Goal: Book appointment/travel/reservation

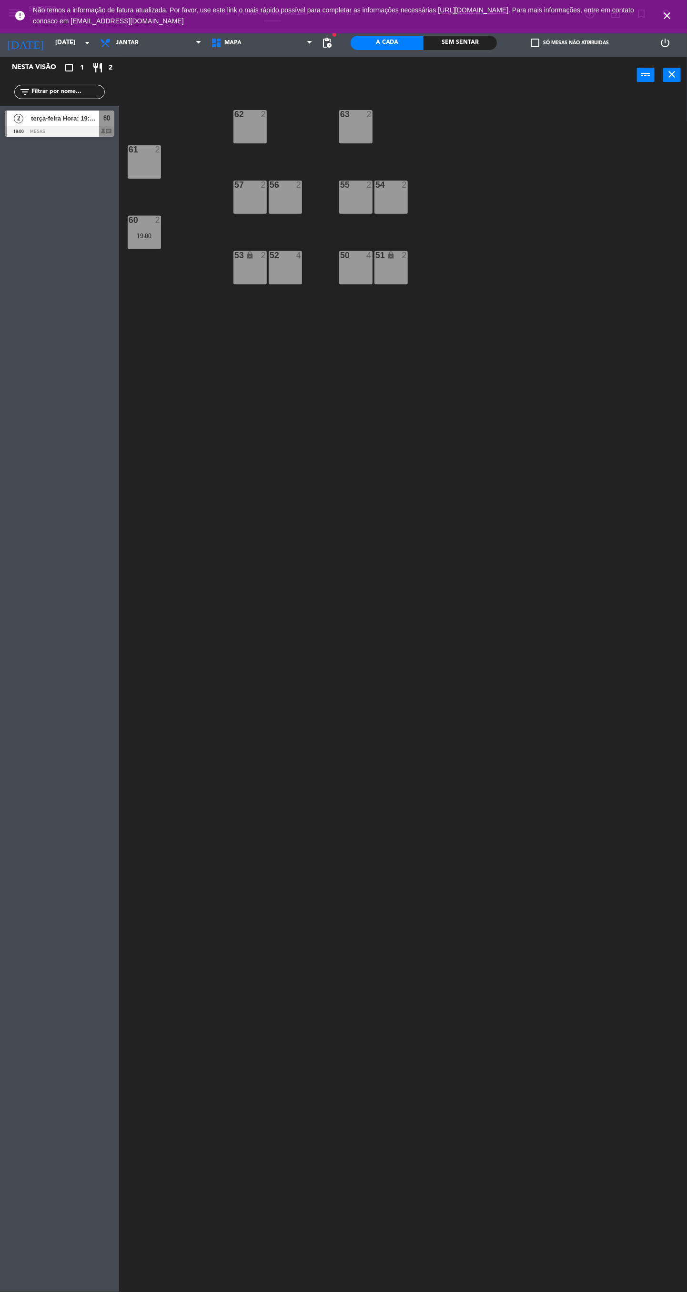
click at [140, 236] on div "19:00" at bounding box center [144, 236] width 33 height 7
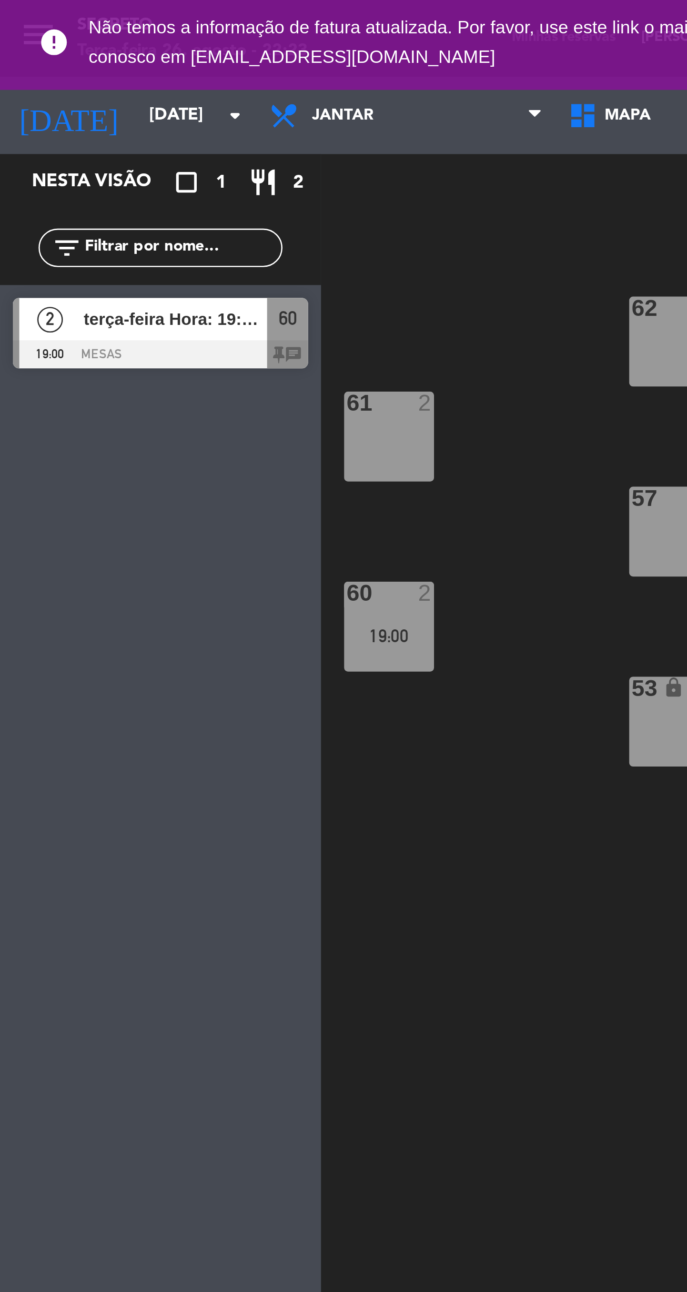
click at [41, 133] on div at bounding box center [60, 131] width 110 height 10
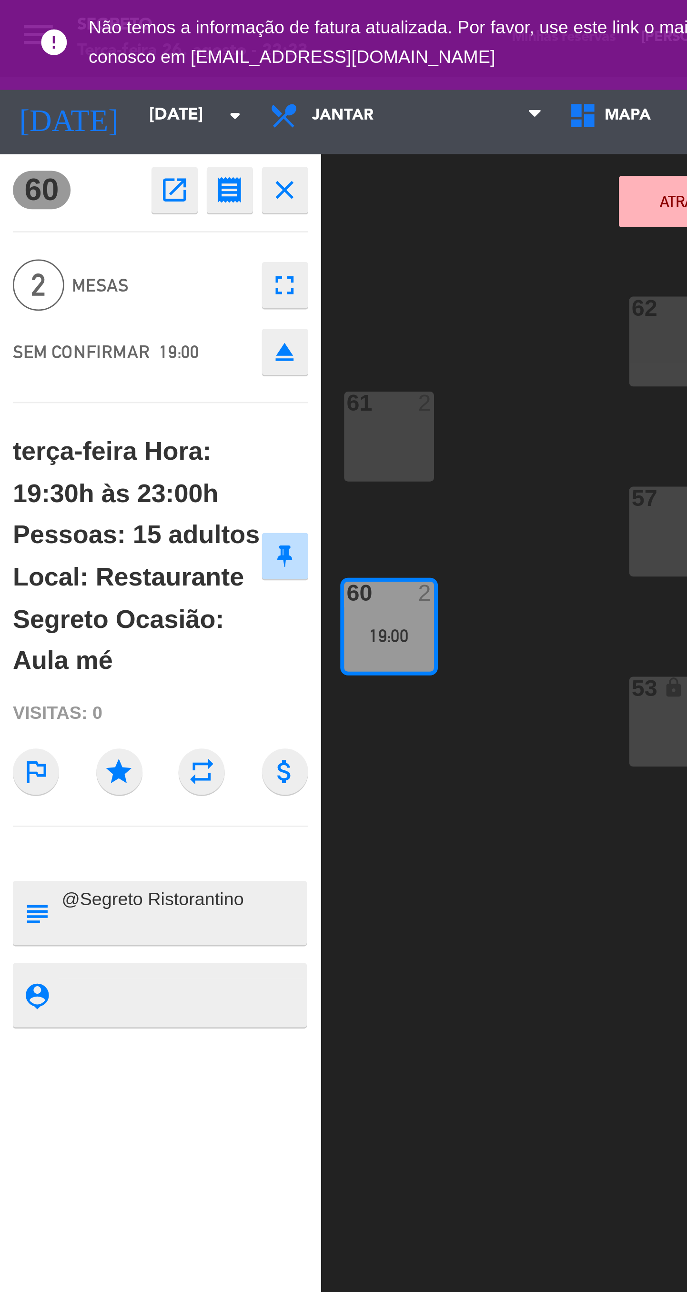
click at [85, 109] on span "Mesas" at bounding box center [60, 106] width 66 height 11
click at [113, 102] on button "fullscreen" at bounding box center [105, 105] width 17 height 17
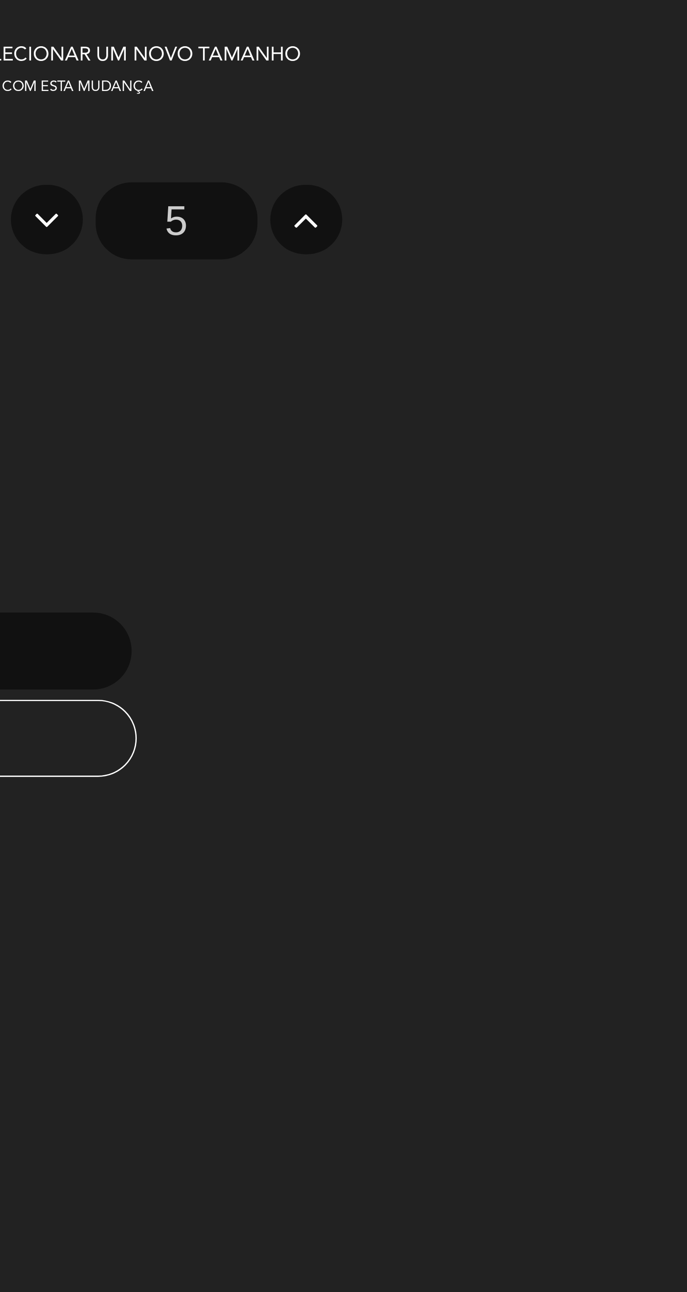
click at [476, 79] on icon at bounding box center [475, 81] width 10 height 15
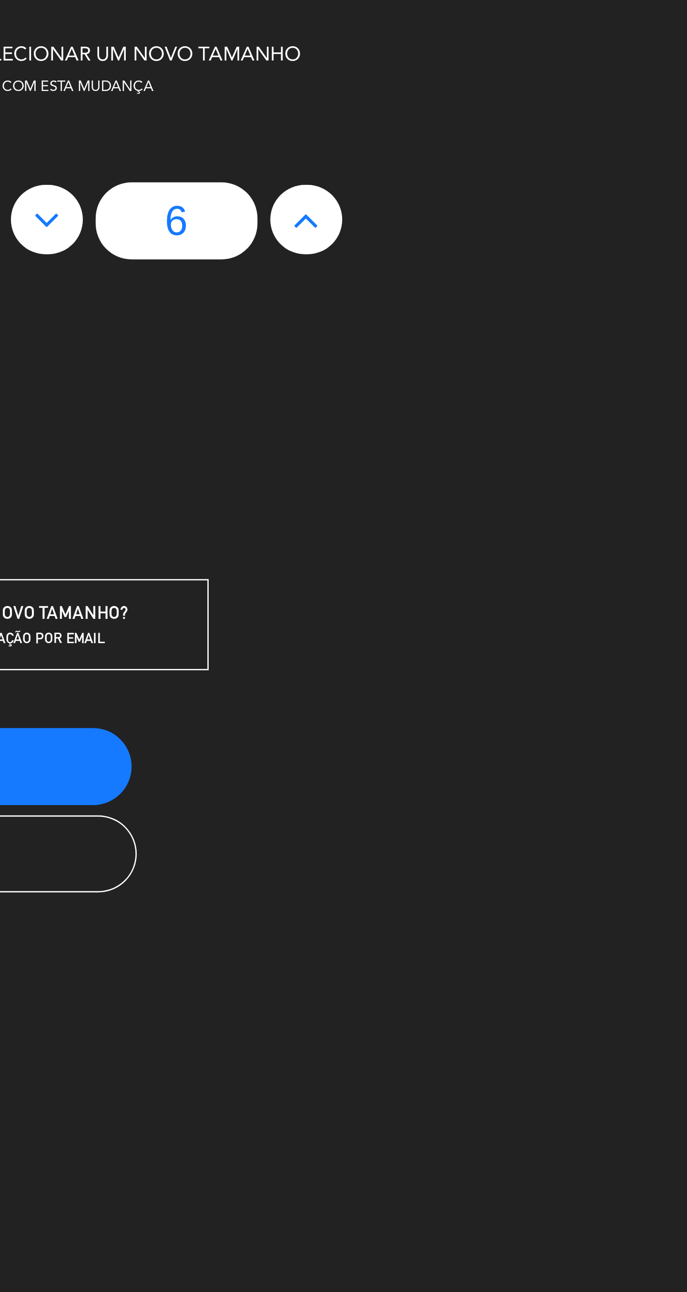
click at [461, 87] on div "6" at bounding box center [427, 82] width 132 height 29
click at [473, 84] on icon at bounding box center [475, 81] width 10 height 15
type input "7"
click at [474, 92] on button at bounding box center [475, 82] width 27 height 26
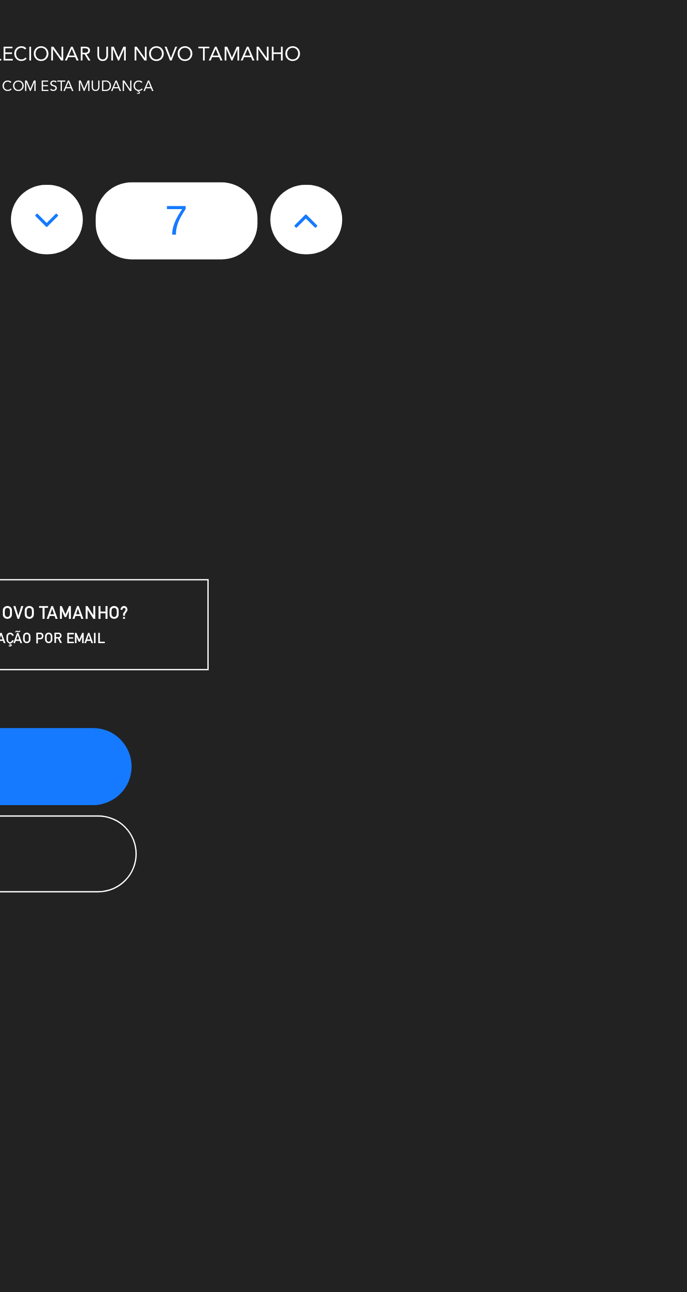
type input "8"
click at [470, 85] on icon at bounding box center [475, 81] width 10 height 15
type input "9"
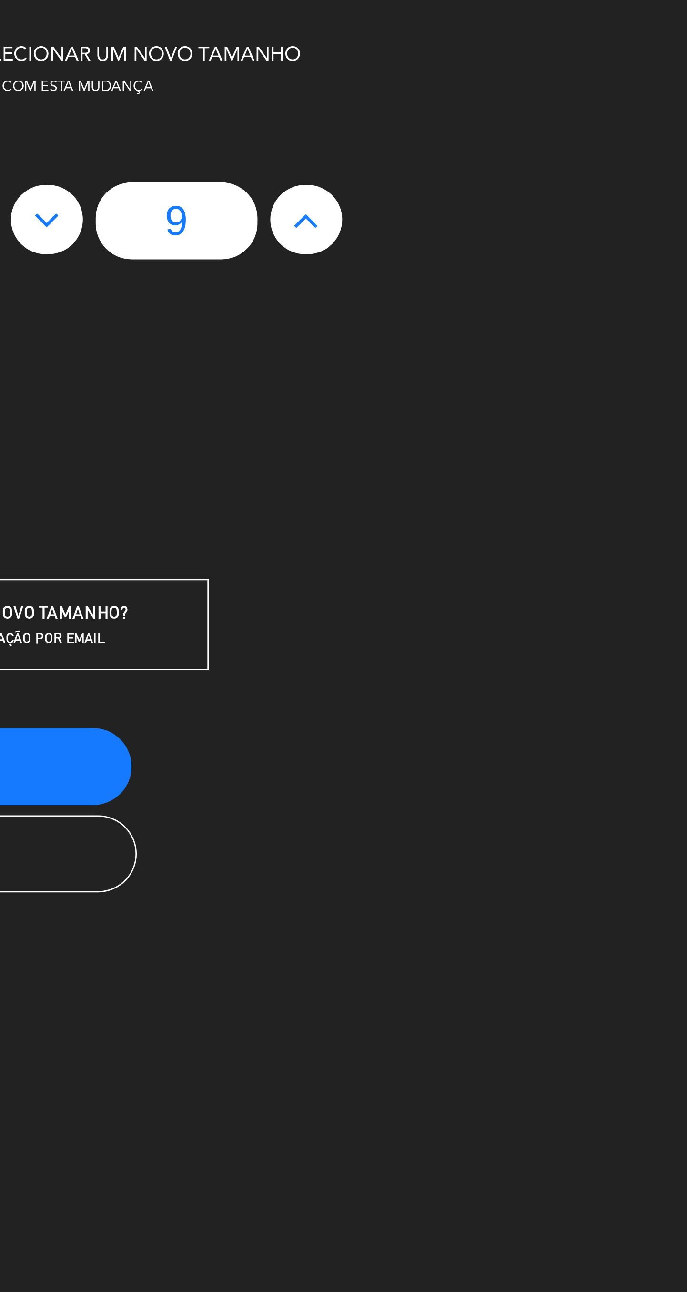
click at [465, 81] on button at bounding box center [475, 82] width 27 height 26
type input "10"
click at [468, 87] on button at bounding box center [475, 82] width 27 height 26
type input "11"
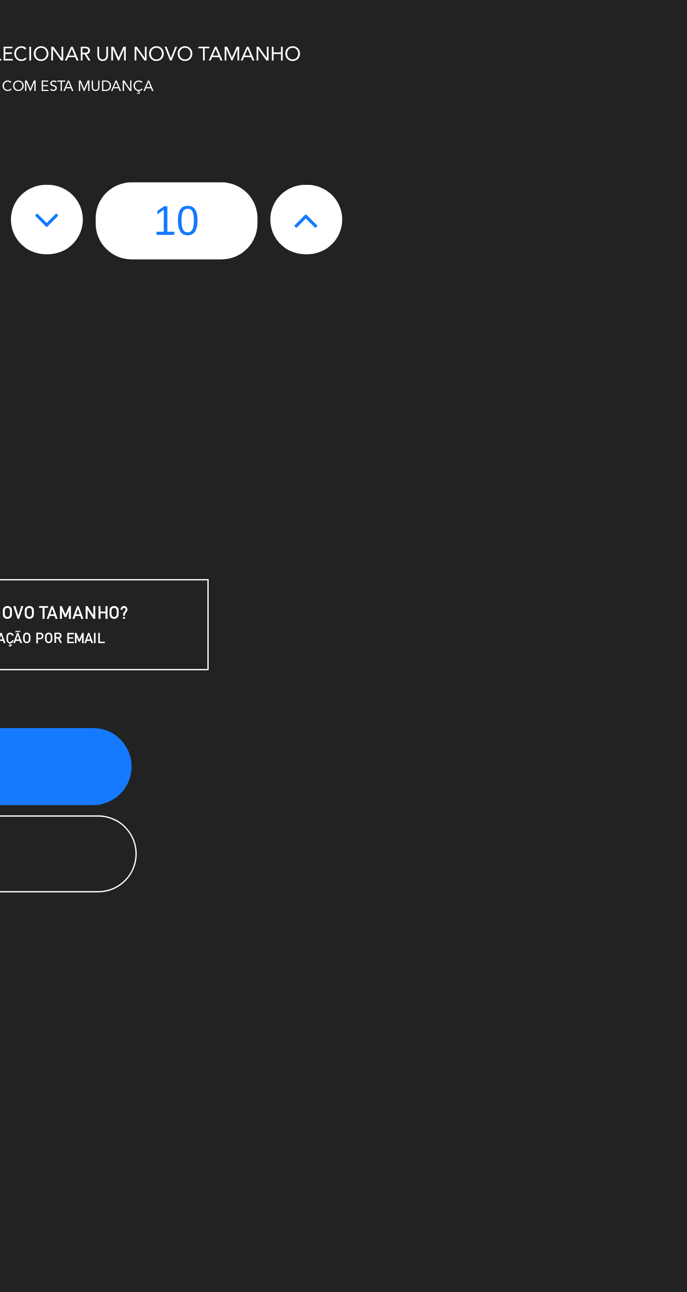
type input "11"
click at [464, 85] on button at bounding box center [475, 82] width 27 height 26
type input "12"
click at [471, 88] on icon at bounding box center [475, 81] width 10 height 15
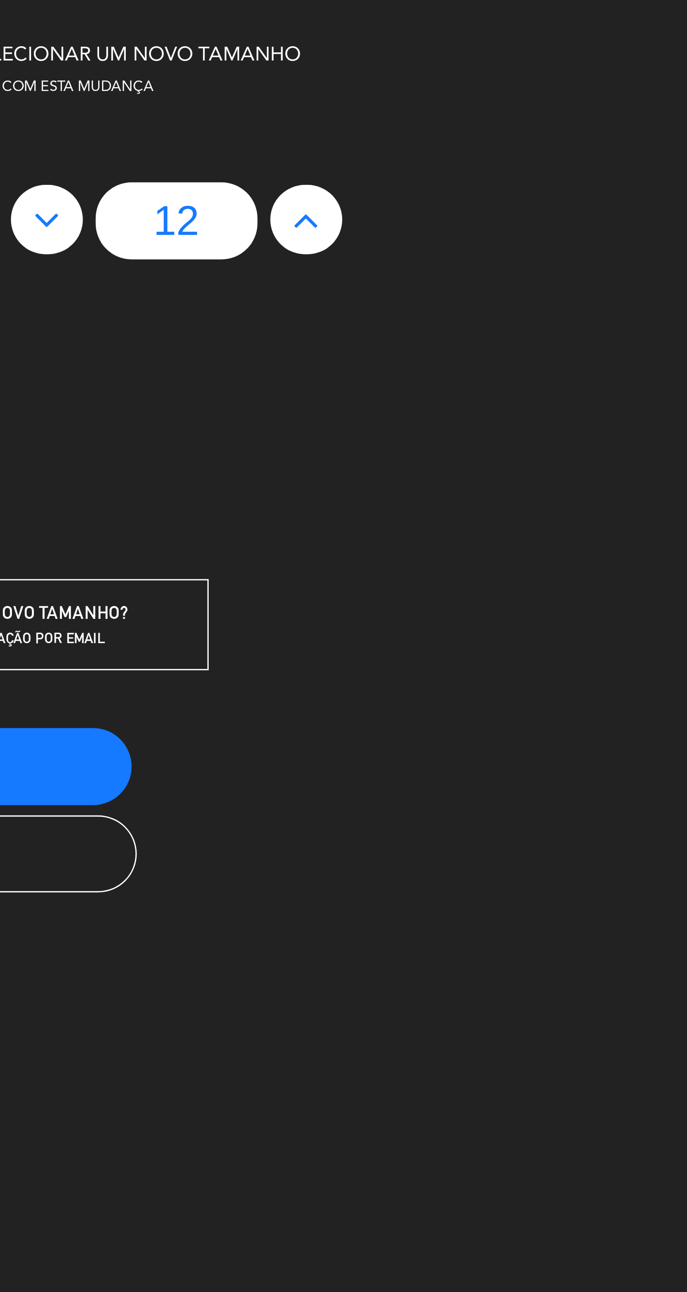
type input "13"
click at [471, 88] on icon at bounding box center [475, 81] width 10 height 15
type input "14"
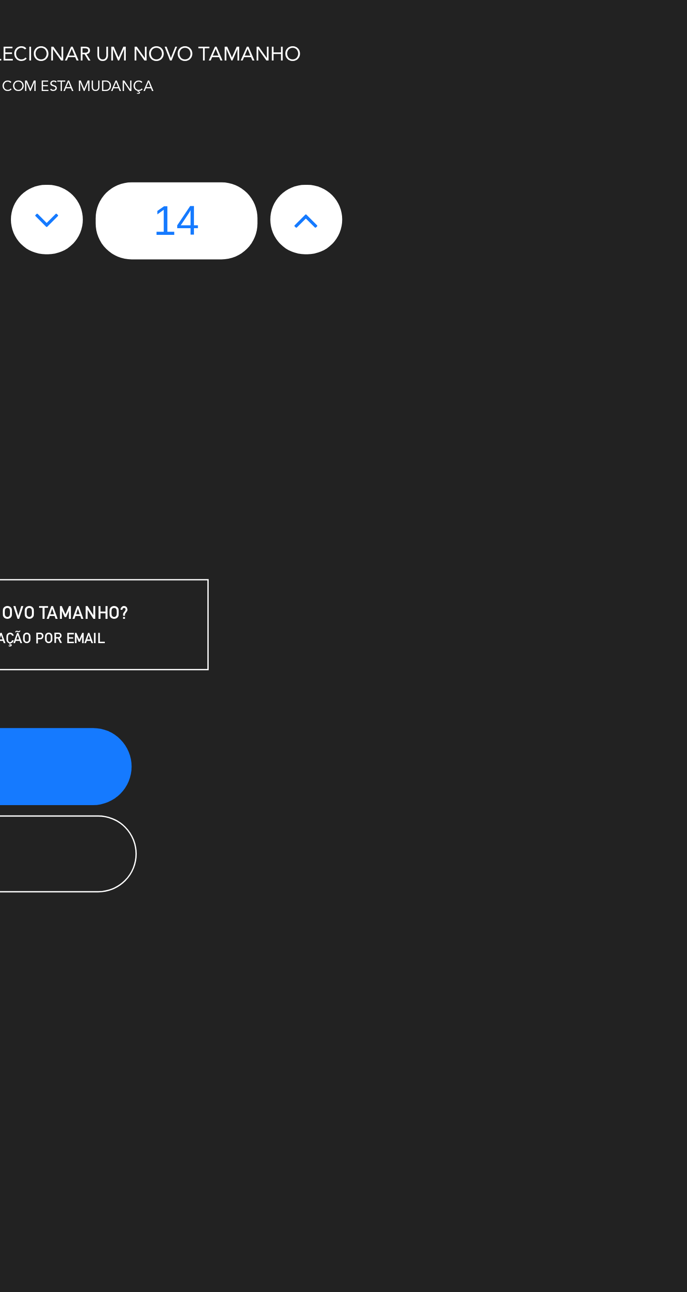
click at [473, 90] on button at bounding box center [475, 82] width 27 height 26
type input "15"
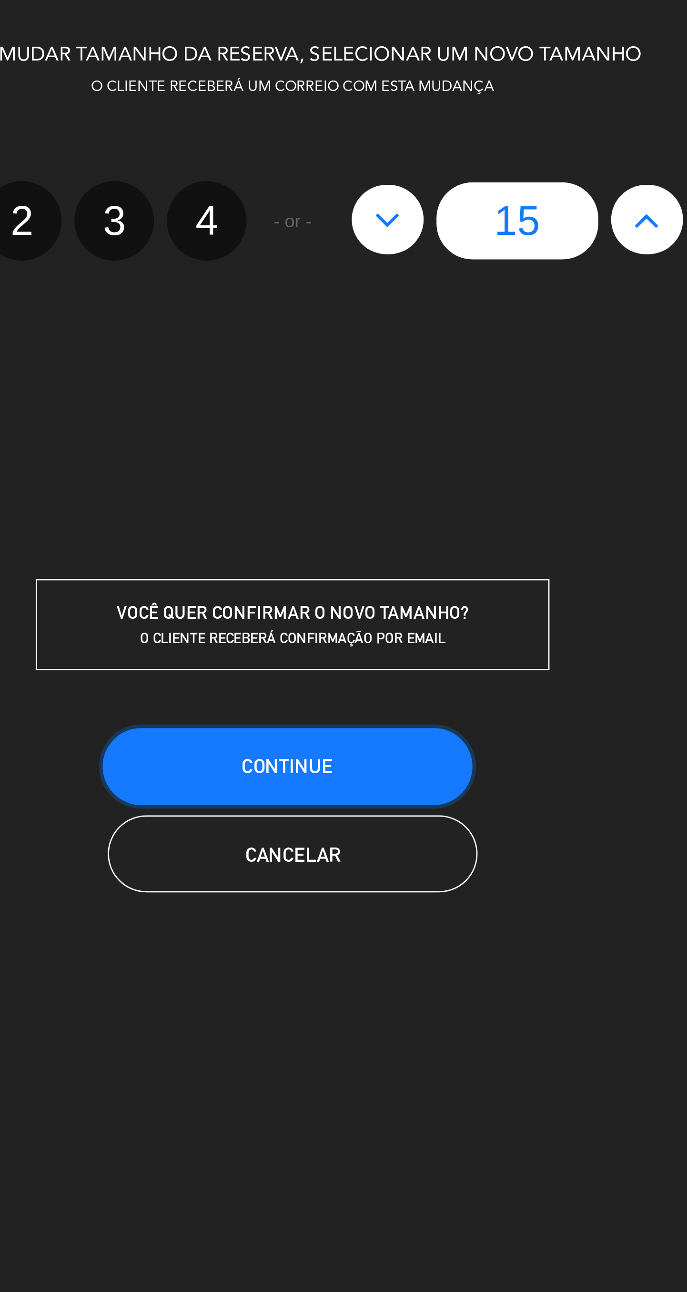
click at [349, 286] on span "CONTINUE" at bounding box center [342, 284] width 34 height 8
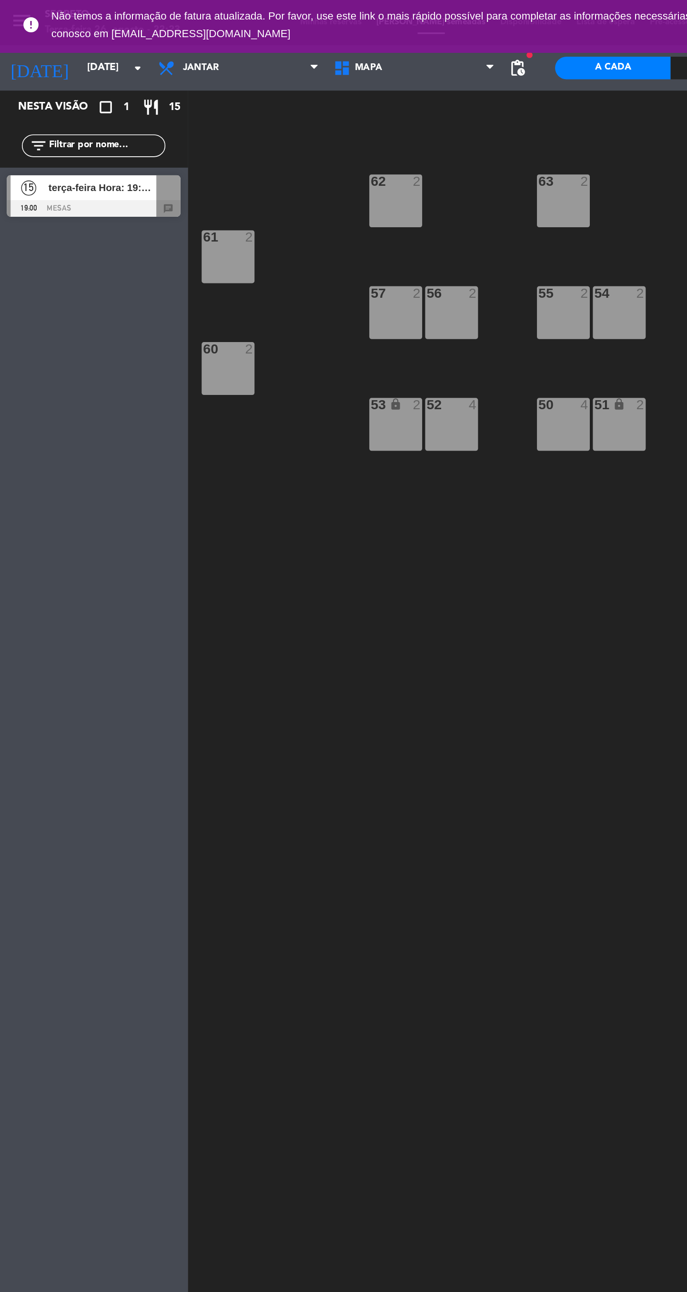
click at [81, 113] on span "terça-feira Hora: 19:30h às 23:00h Pessoas: 15 adultos Local: Restaurante Segre…" at bounding box center [65, 118] width 68 height 10
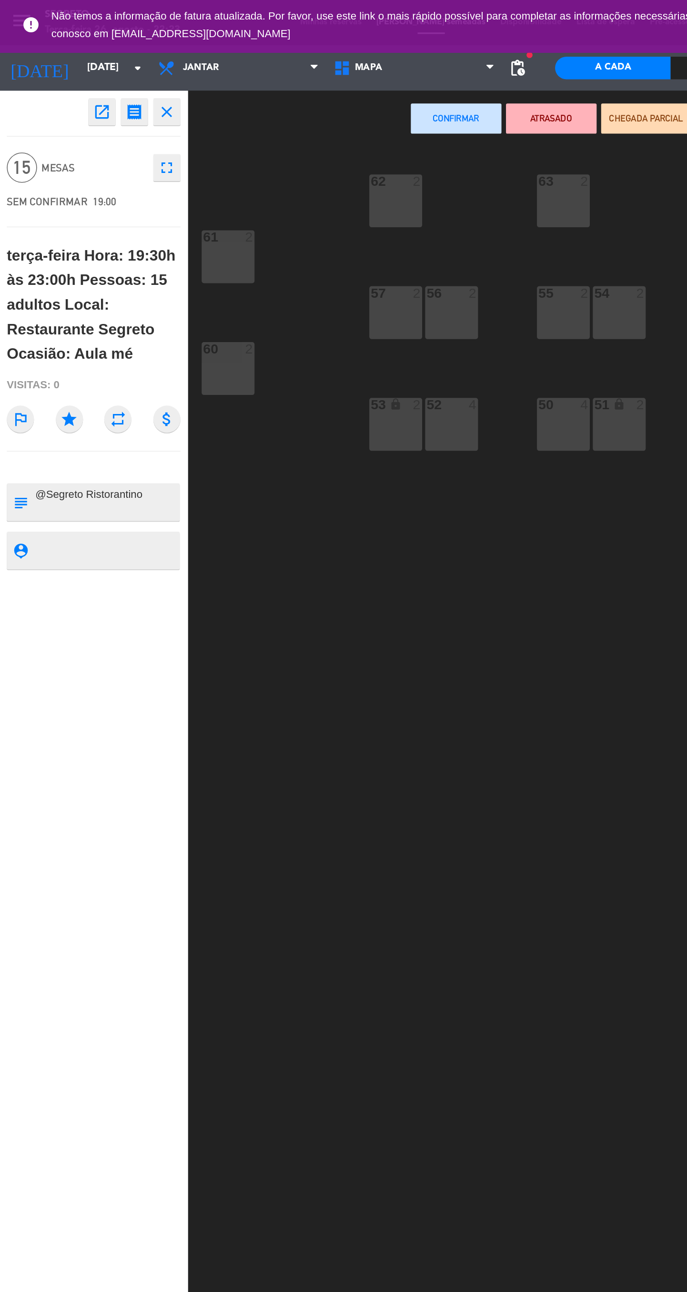
click at [258, 201] on div "57 2" at bounding box center [250, 197] width 33 height 33
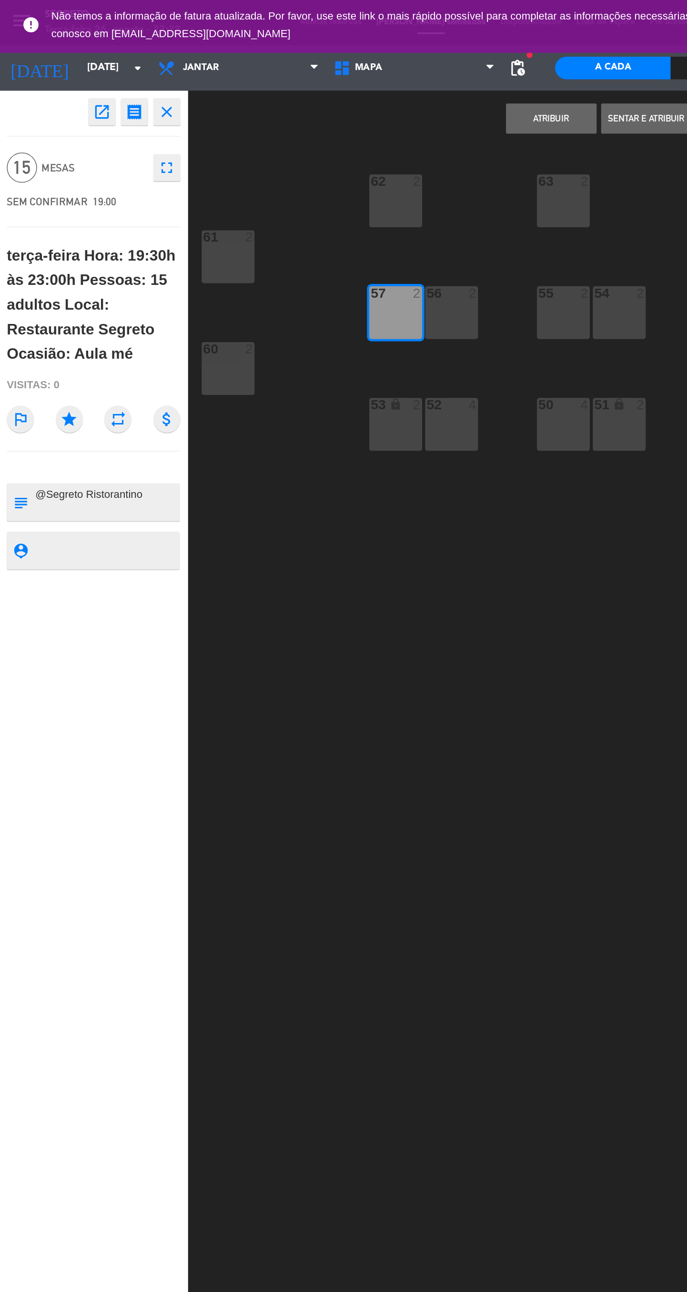
click at [290, 201] on div "56 2" at bounding box center [285, 197] width 33 height 33
click at [288, 267] on div "52 4" at bounding box center [285, 267] width 33 height 33
click at [241, 266] on div "53 lock 2" at bounding box center [250, 267] width 33 height 33
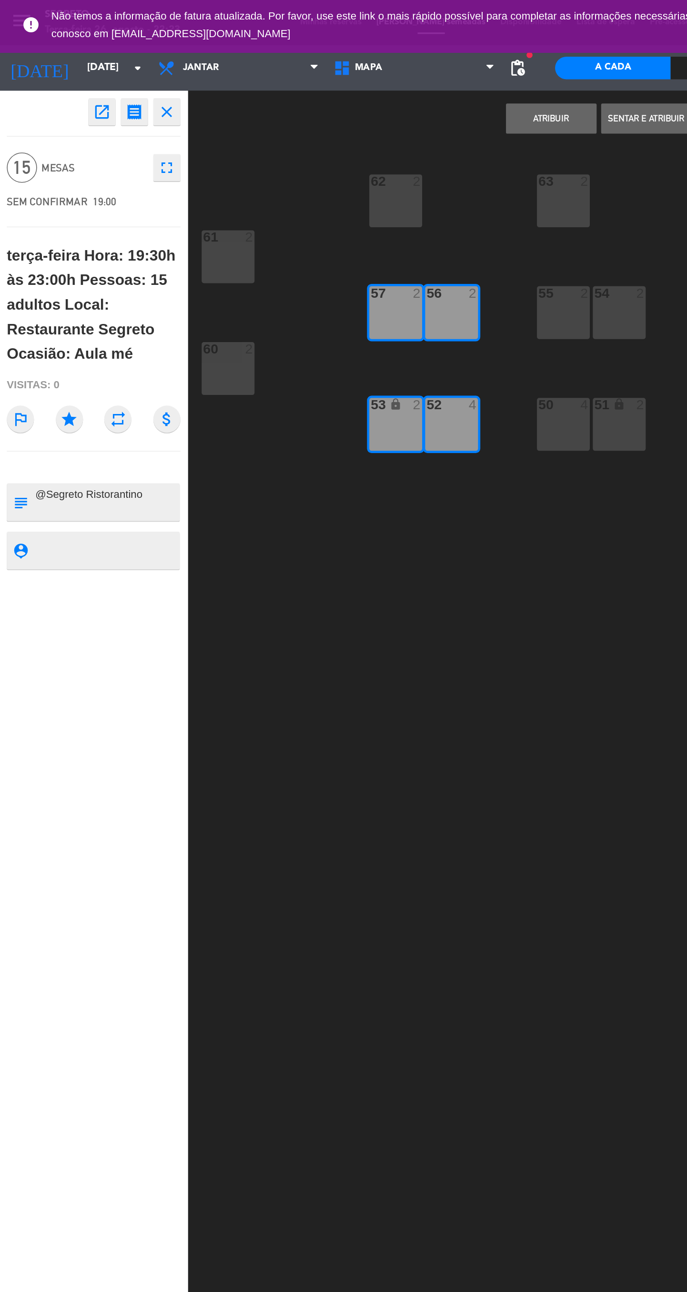
click at [352, 201] on div "55 2" at bounding box center [355, 197] width 33 height 33
click at [397, 201] on div "54 2" at bounding box center [391, 197] width 33 height 33
click at [386, 279] on div "51 lock 2" at bounding box center [391, 267] width 33 height 33
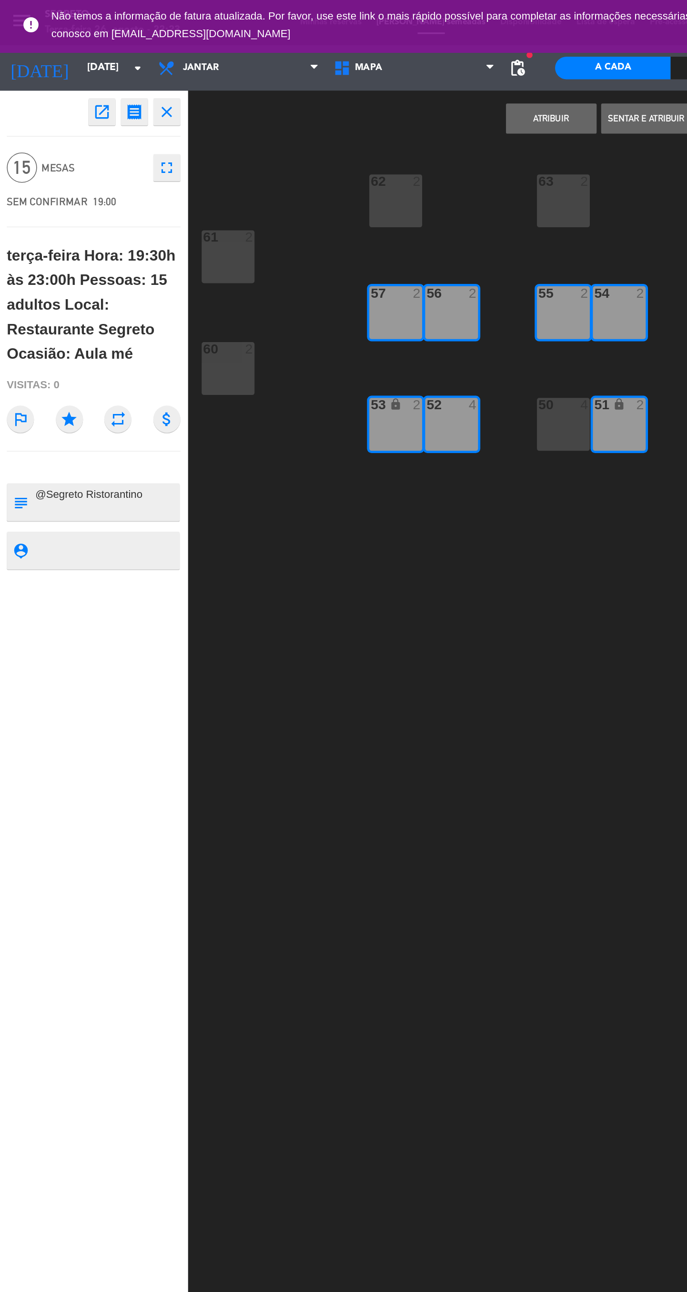
click at [346, 269] on div "50 4" at bounding box center [355, 267] width 33 height 33
click at [349, 80] on button "Atribuir" at bounding box center [348, 74] width 57 height 19
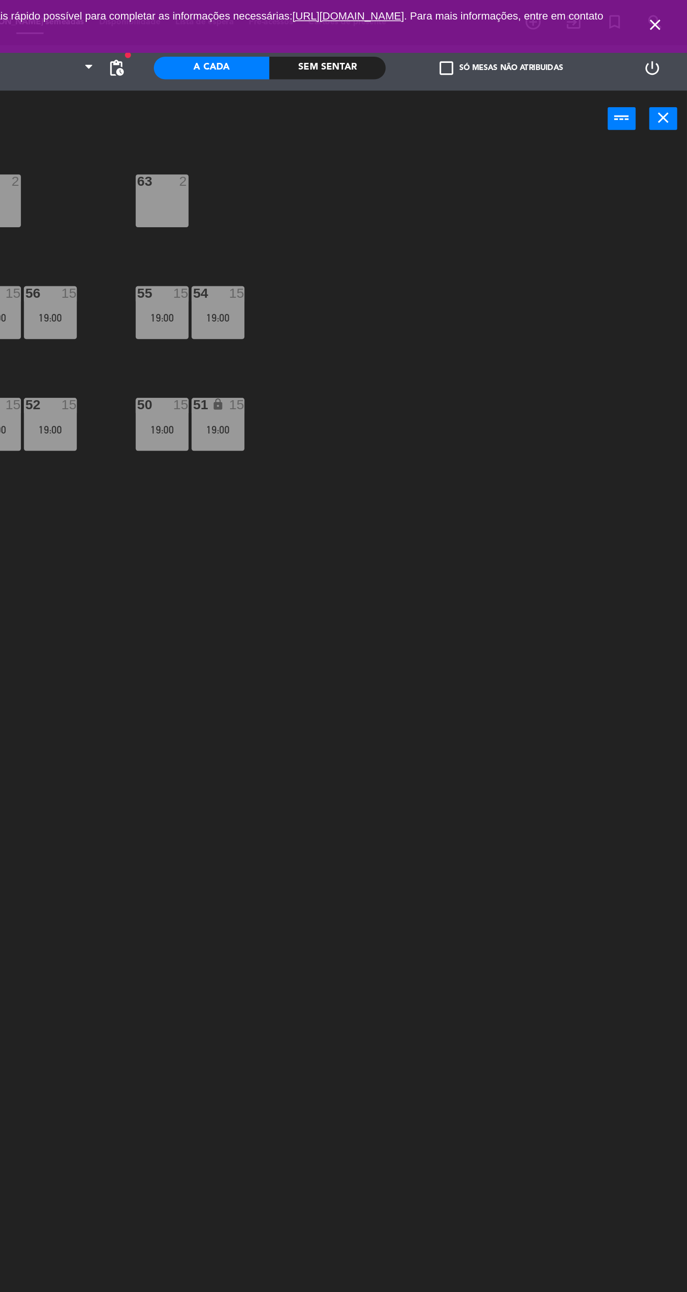
click at [666, 15] on icon "close" at bounding box center [666, 15] width 11 height 11
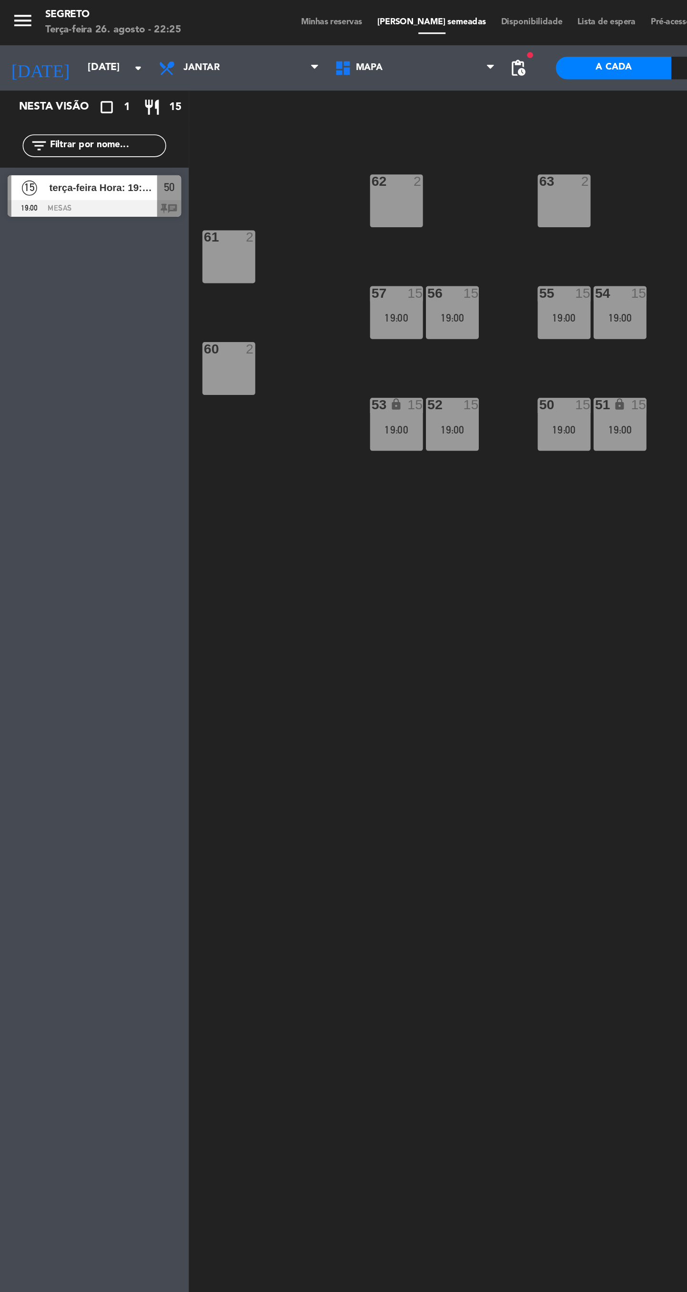
click at [15, 19] on icon "menu" at bounding box center [14, 13] width 14 height 14
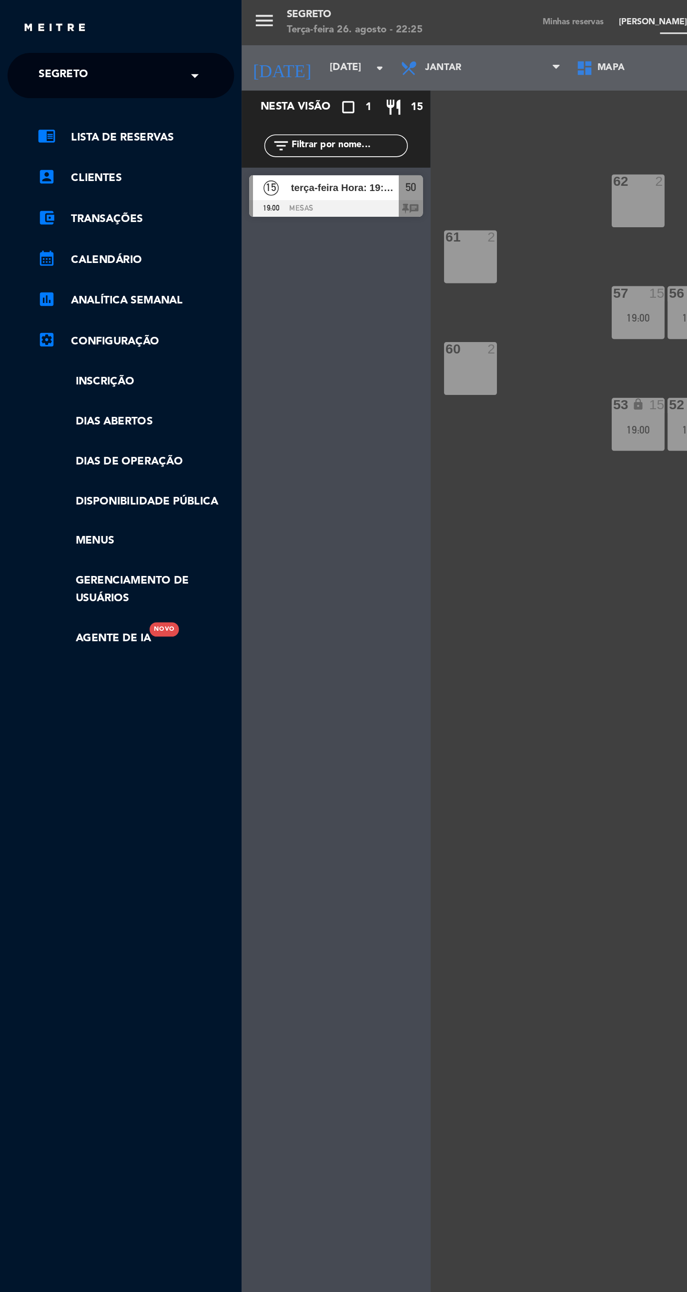
click at [126, 48] on span at bounding box center [125, 48] width 16 height 20
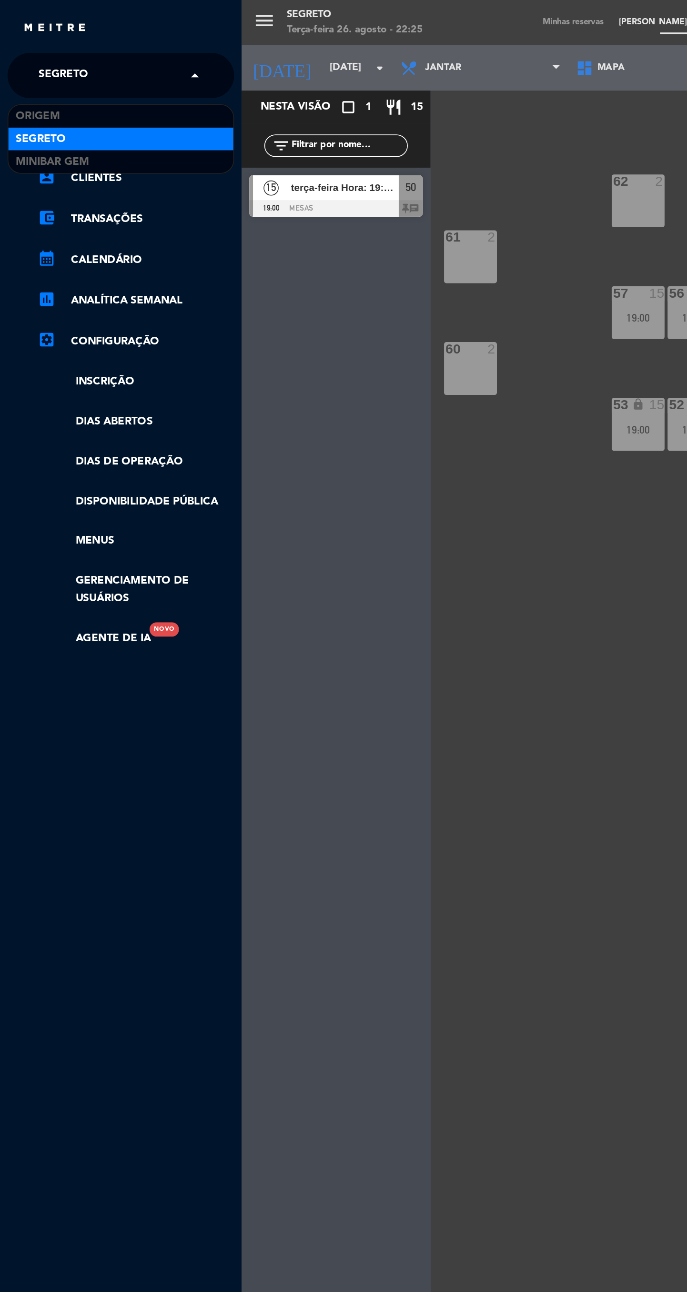
click at [90, 106] on div "MiniBar Gem" at bounding box center [76, 102] width 142 height 14
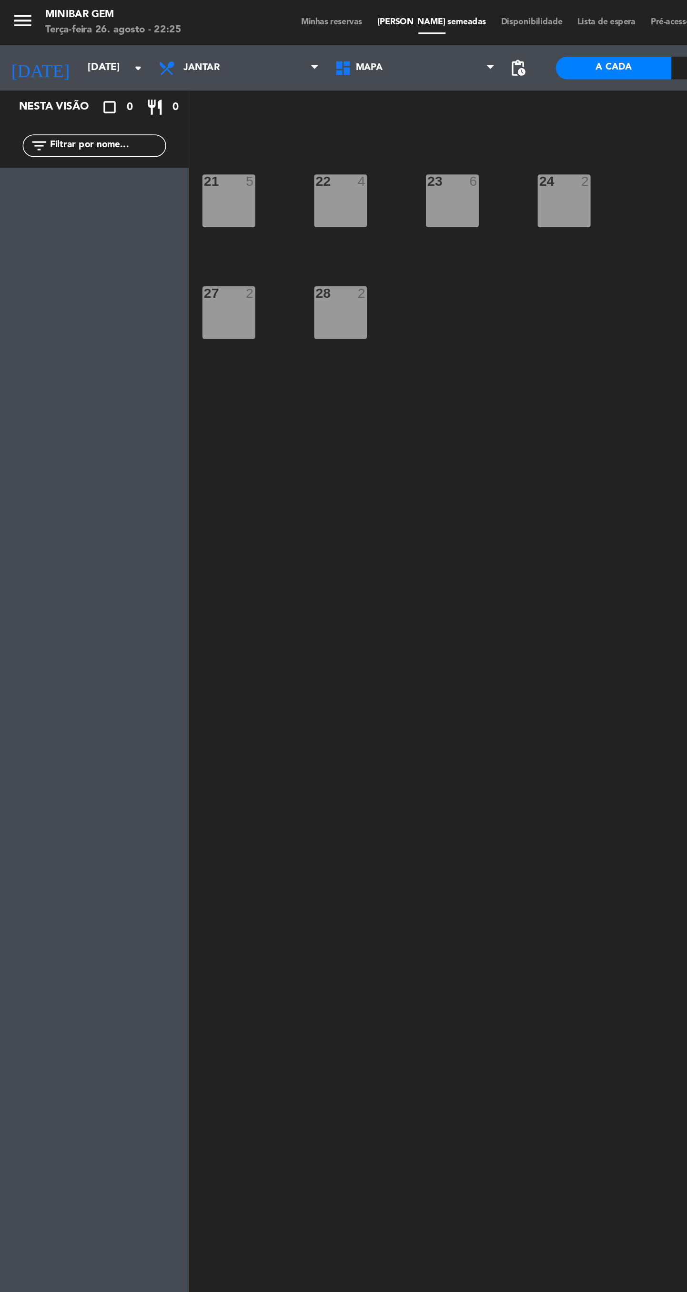
click at [78, 39] on input "[DATE]" at bounding box center [93, 42] width 84 height 17
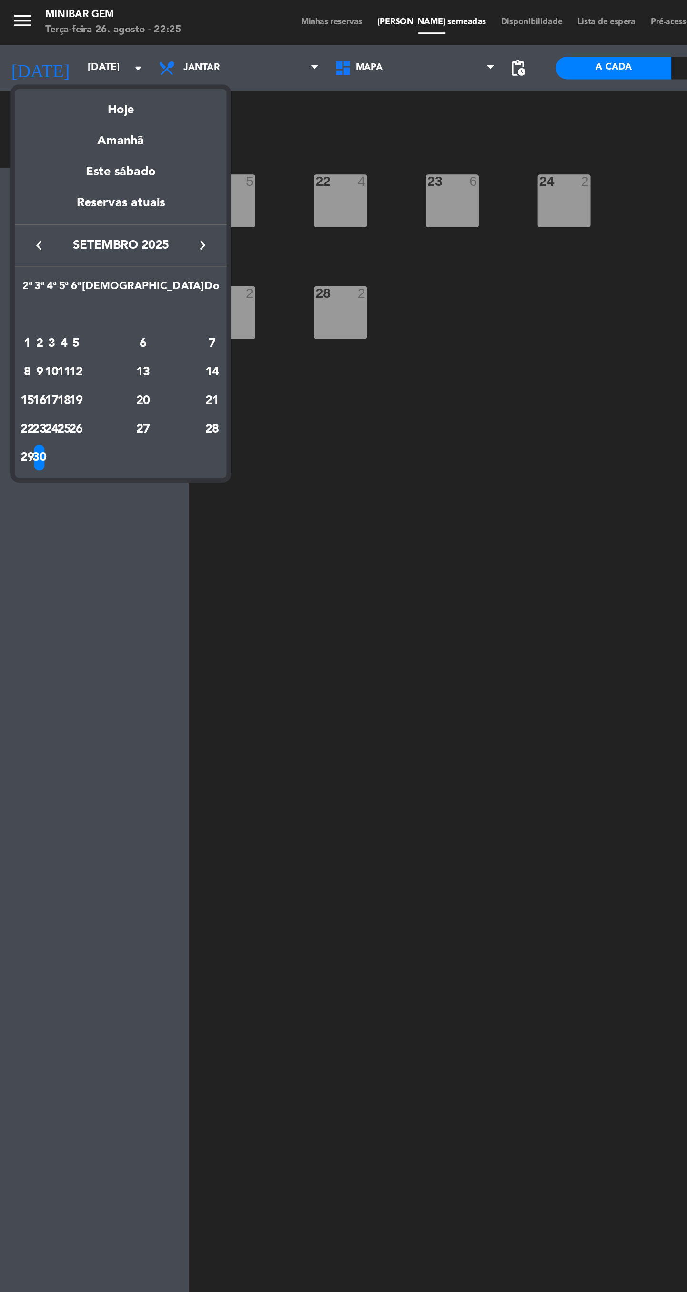
click at [40, 138] on div "Reservas atuais" at bounding box center [76, 132] width 133 height 20
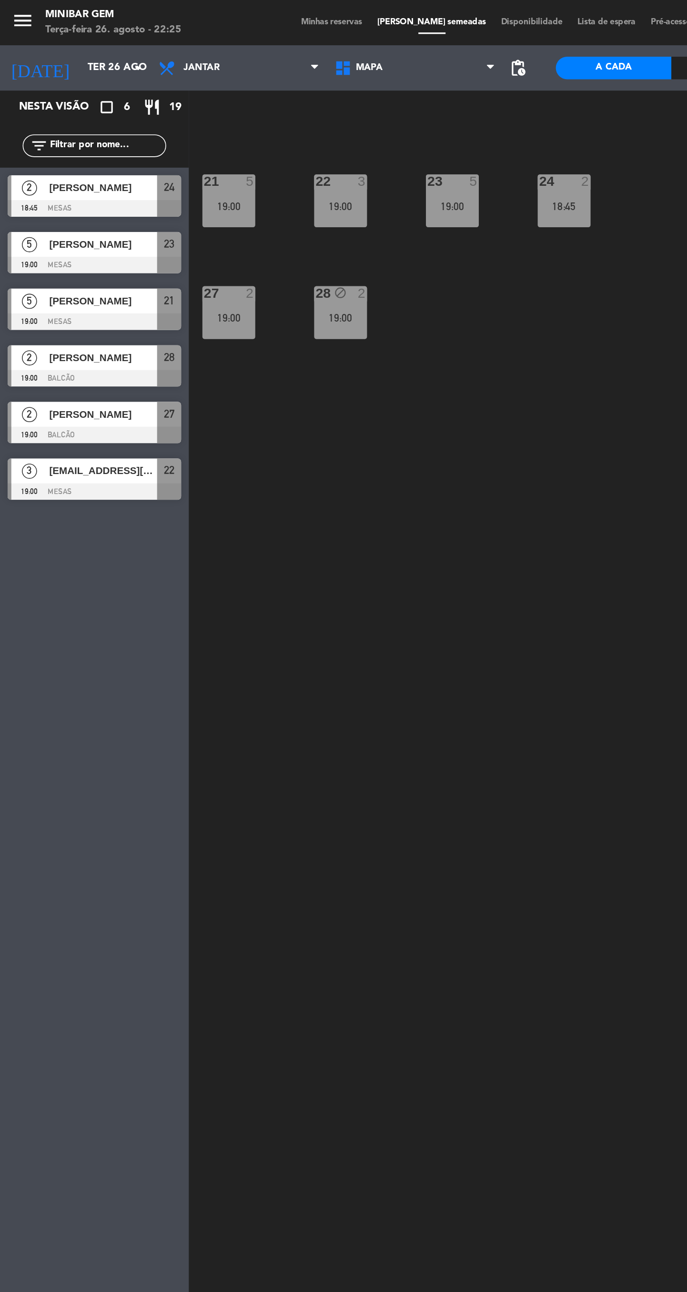
click at [80, 41] on input "Ter 26 ago" at bounding box center [93, 42] width 84 height 17
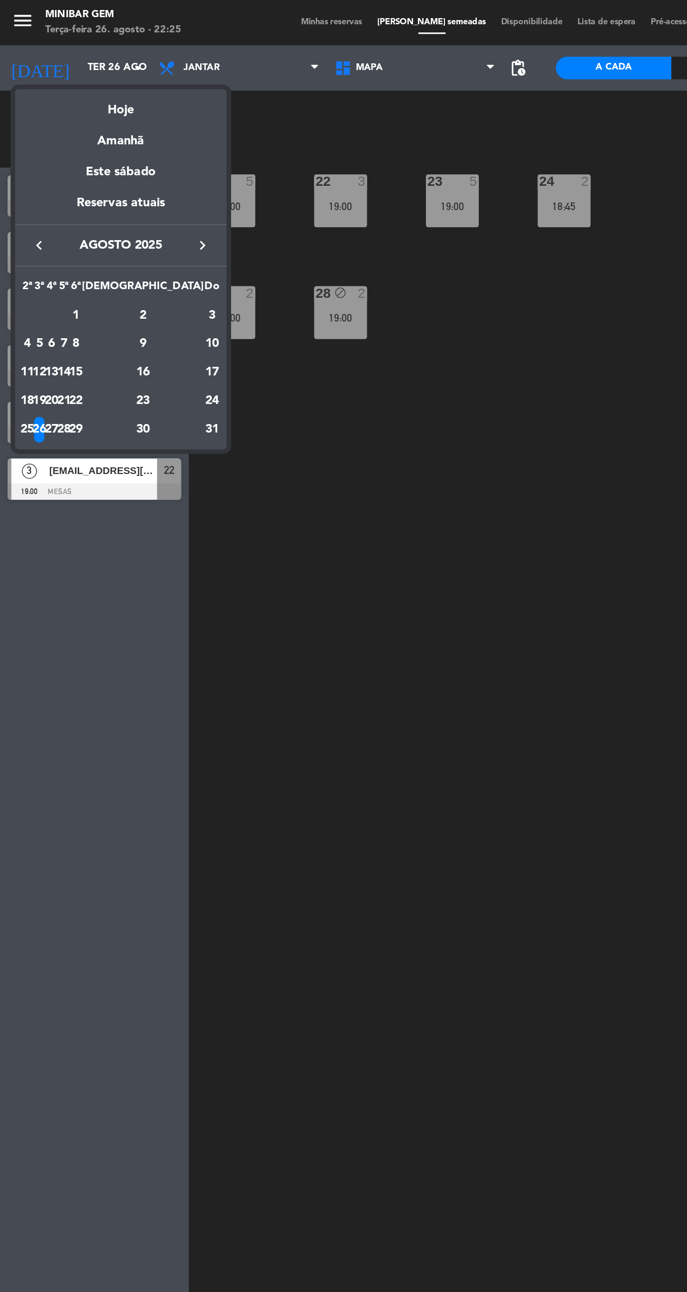
click at [116, 278] on td "30" at bounding box center [90, 271] width 77 height 18
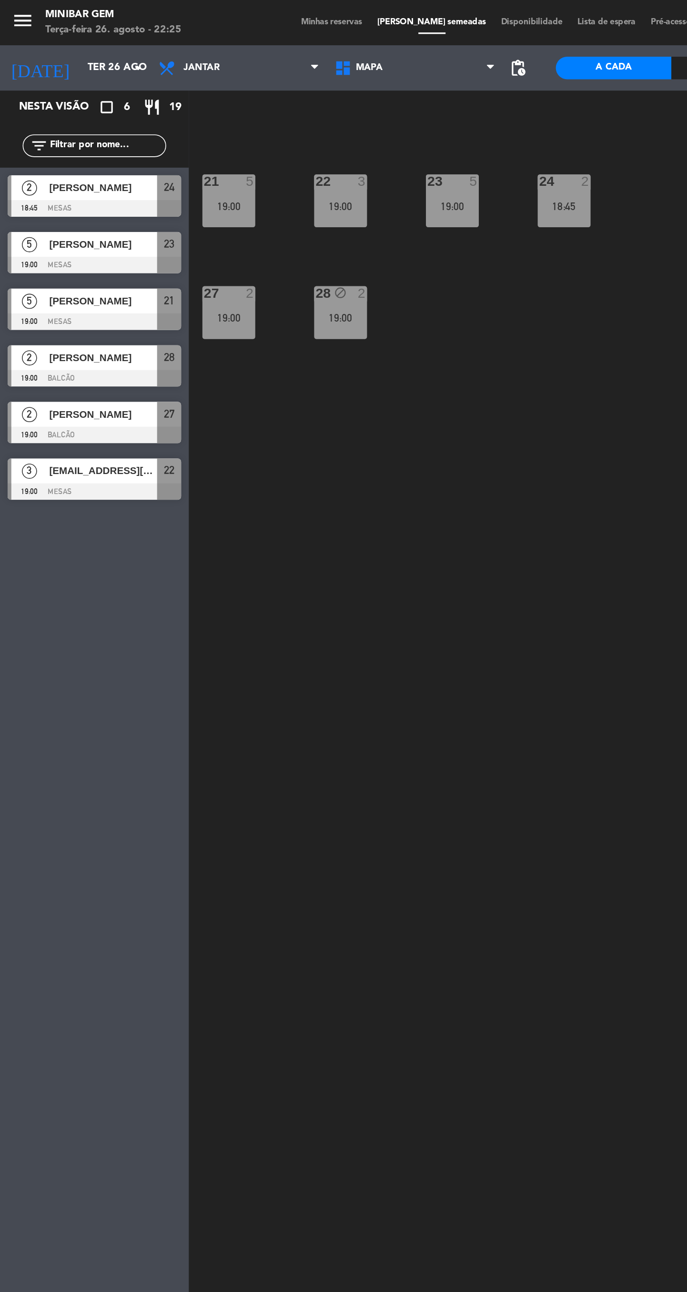
type input "Sáb 30 ago"
